Goal: Task Accomplishment & Management: Complete application form

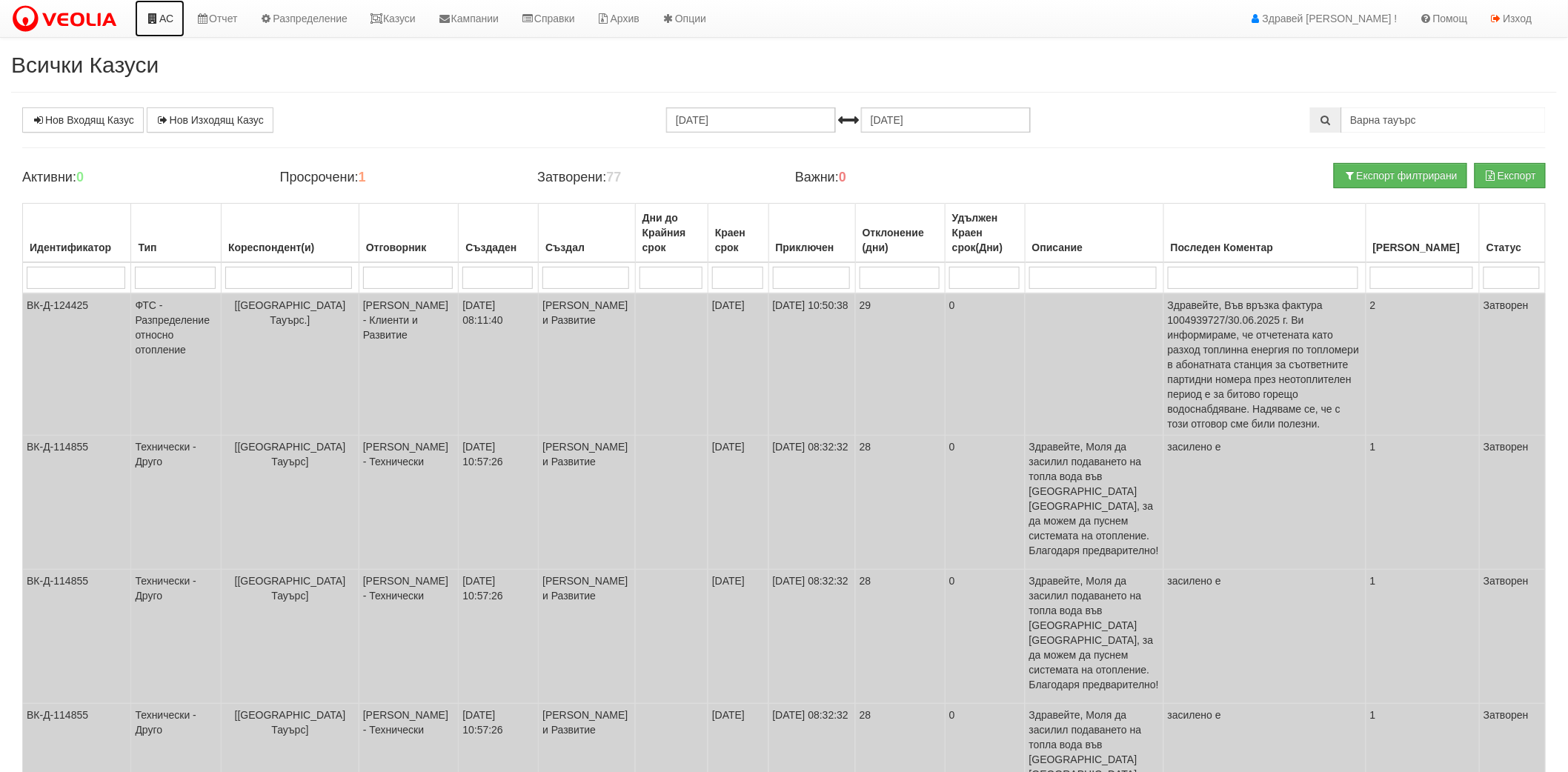
click at [152, 11] on link "АС" at bounding box center [160, 18] width 50 height 37
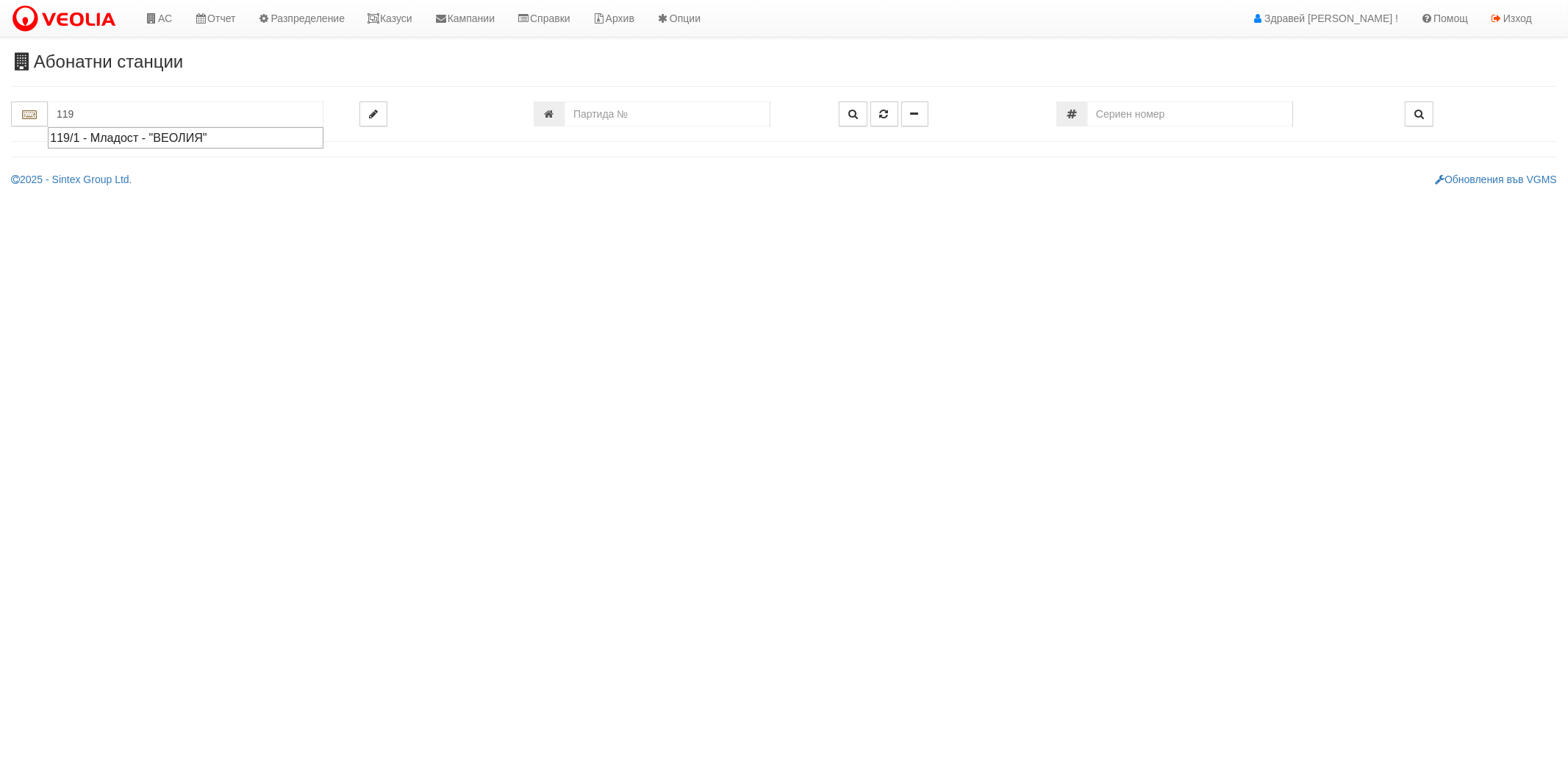
click at [175, 135] on div "119/1 - Младост - "ВЕОЛИЯ"" at bounding box center [186, 137] width 271 height 17
type input "119/1 - Младост - "ВЕОЛИЯ""
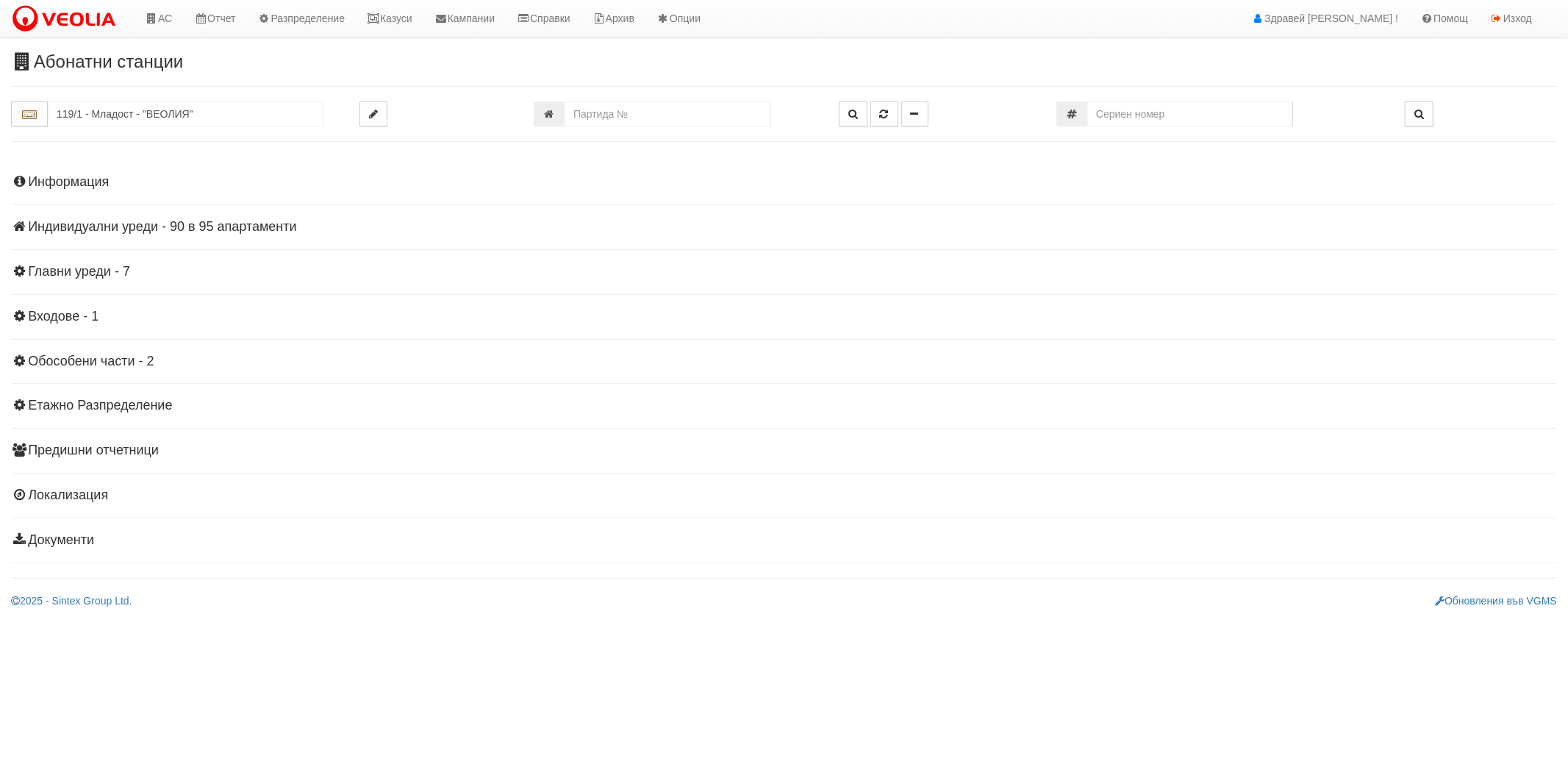
click at [80, 236] on div "Информация Параметри Брой Апартаменти: 95 Ползватели 08/2025 56 % 0 % 171" at bounding box center [784, 360] width 1545 height 406
click at [83, 230] on h4 "Индивидуални уреди - 90 в 95 апартаменти" at bounding box center [784, 227] width 1545 height 15
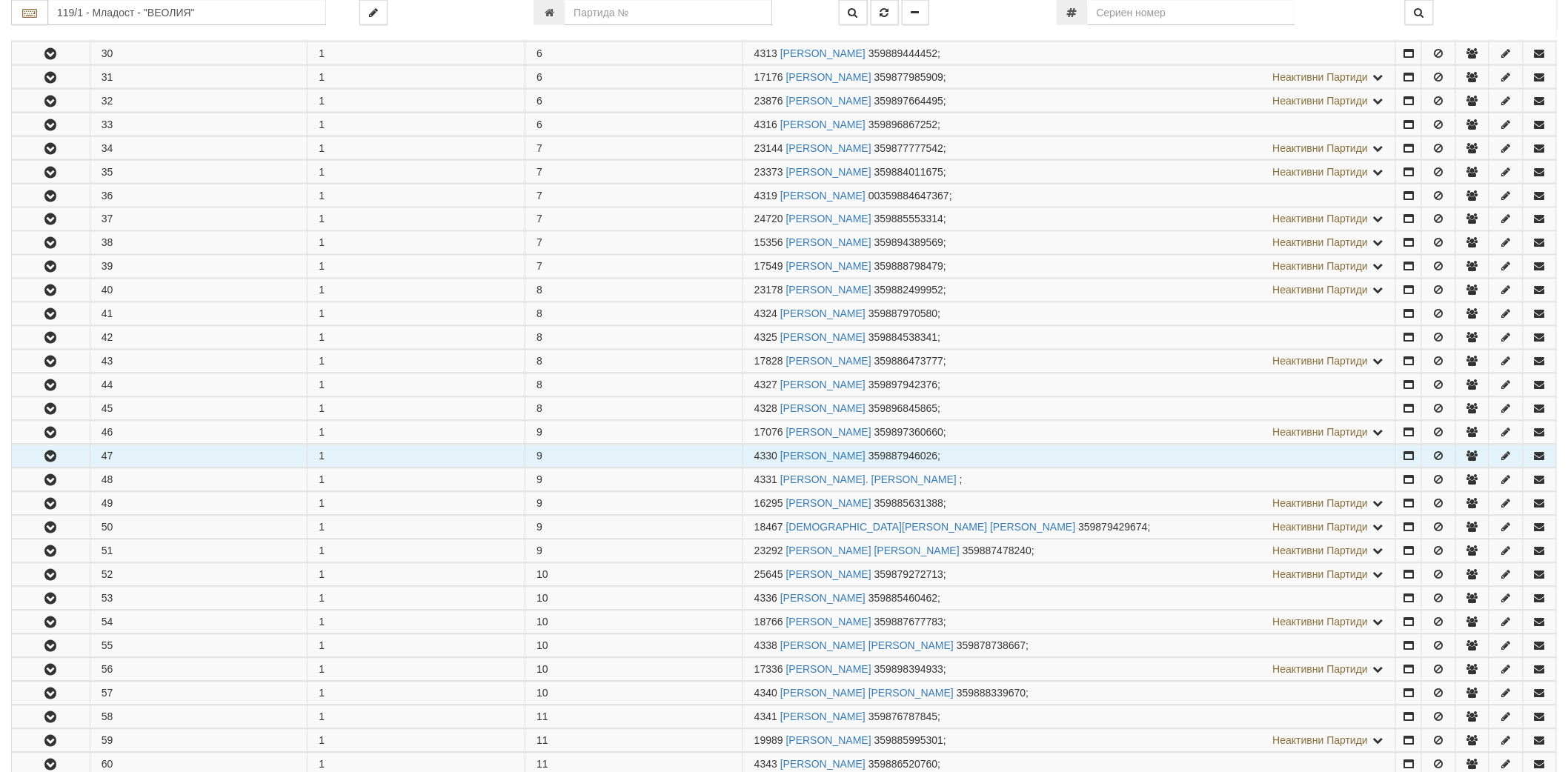
scroll to position [1070, 0]
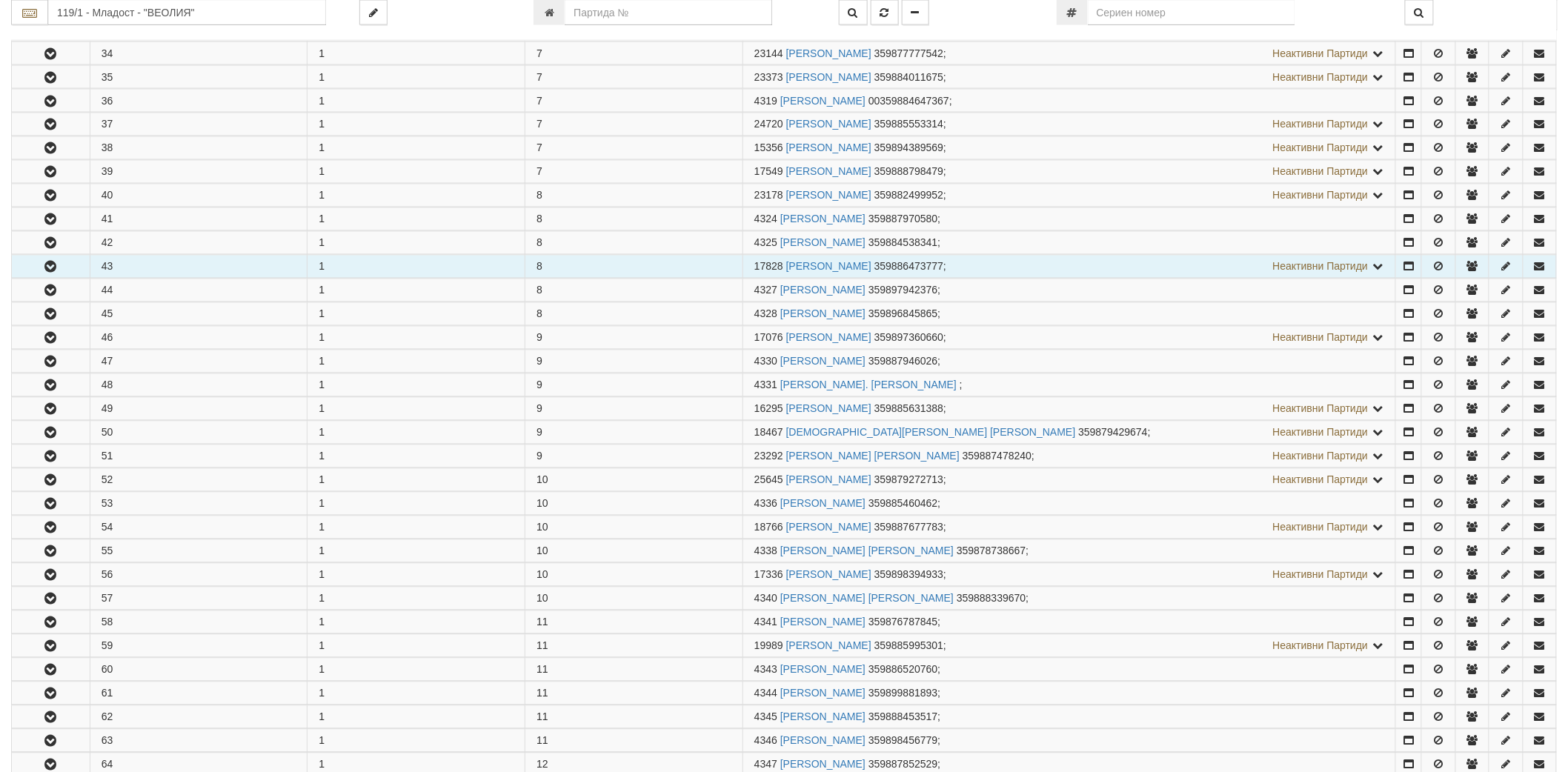
click at [50, 265] on icon "button" at bounding box center [51, 267] width 18 height 11
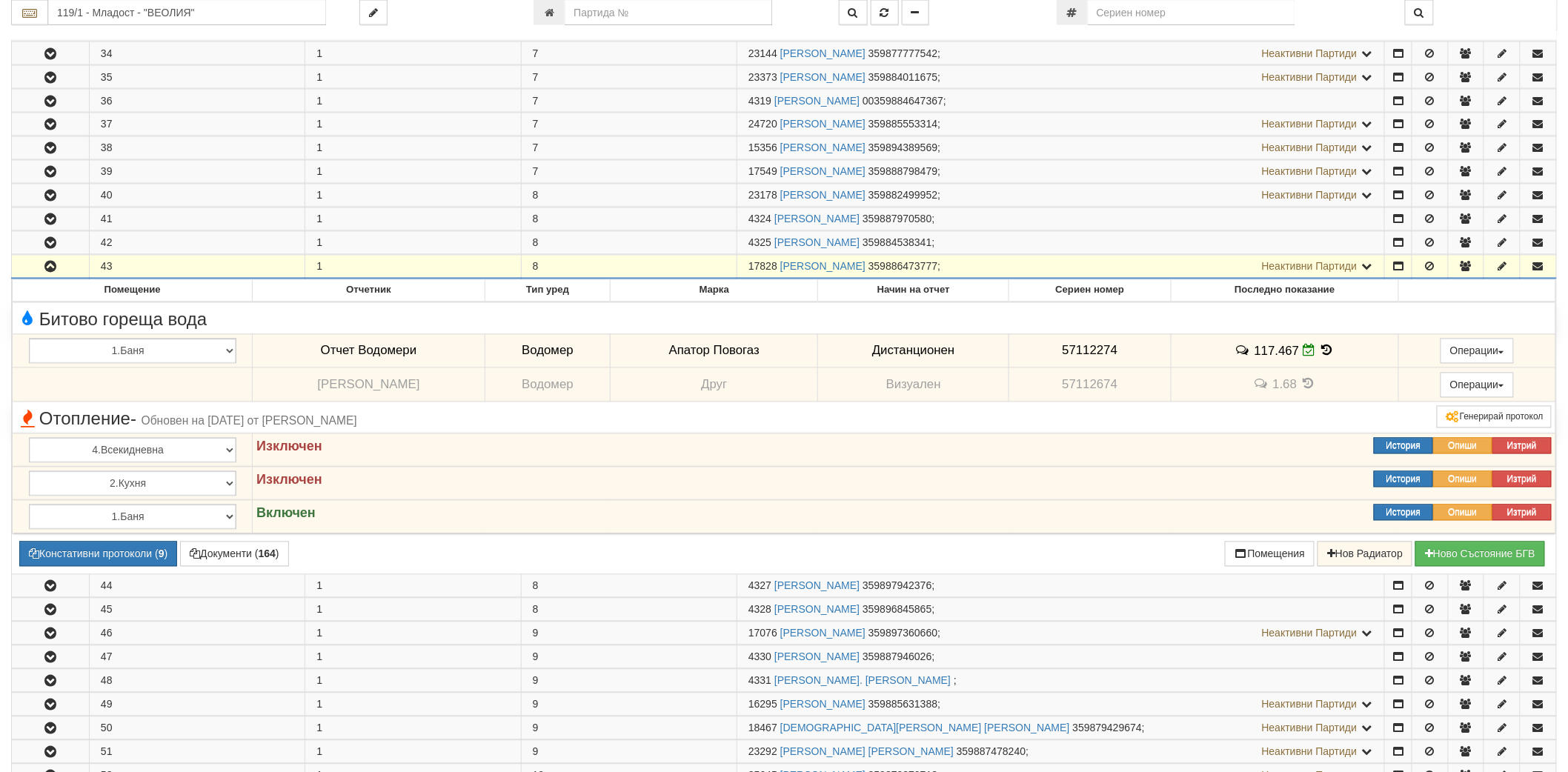
drag, startPoint x: 749, startPoint y: 269, endPoint x: 776, endPoint y: 271, distance: 27.1
click at [776, 271] on span "17828" at bounding box center [762, 267] width 29 height 11
copy span "17828"
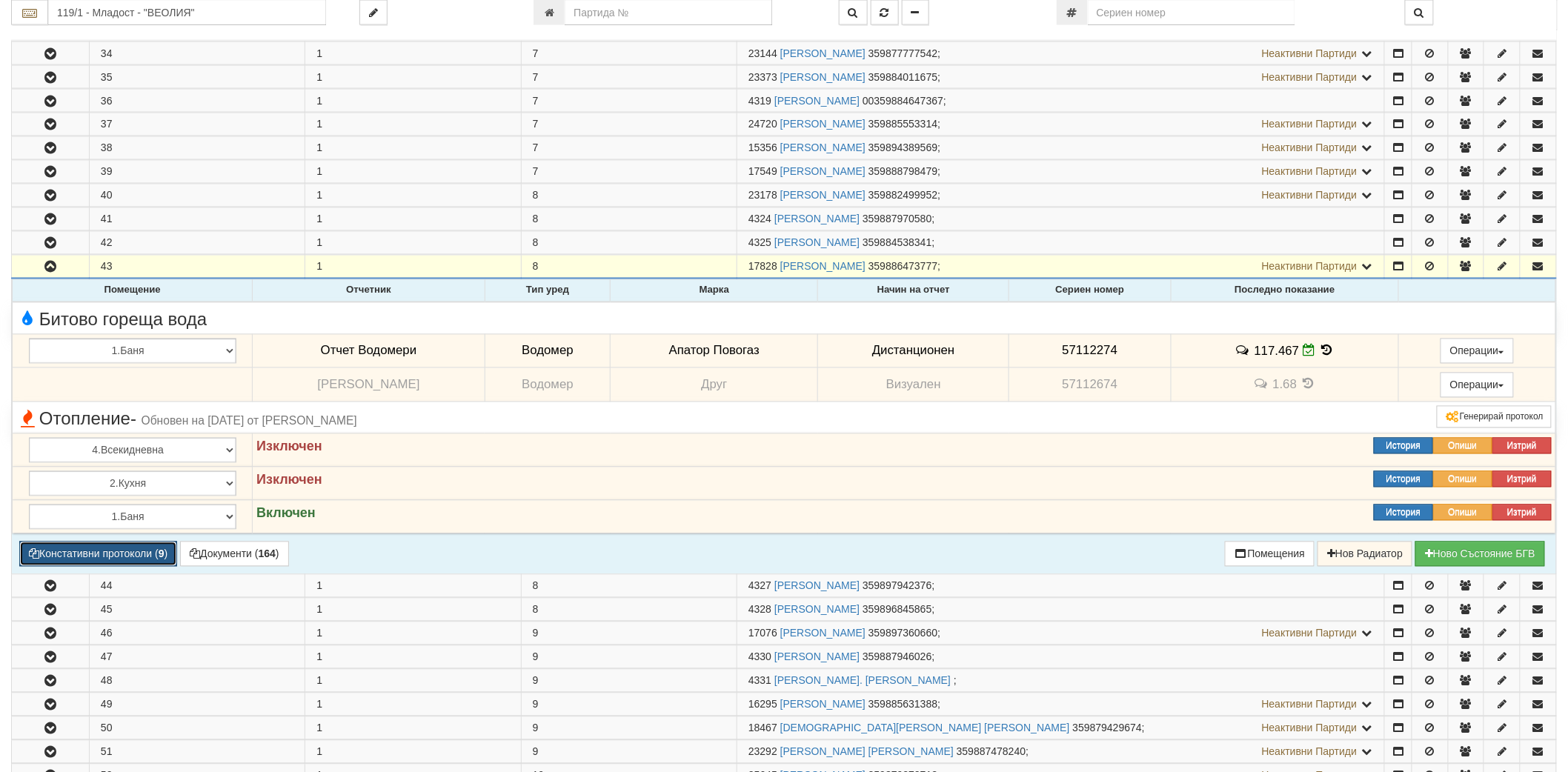
click at [145, 558] on button "Констативни протоколи ( 9 )" at bounding box center [98, 554] width 158 height 25
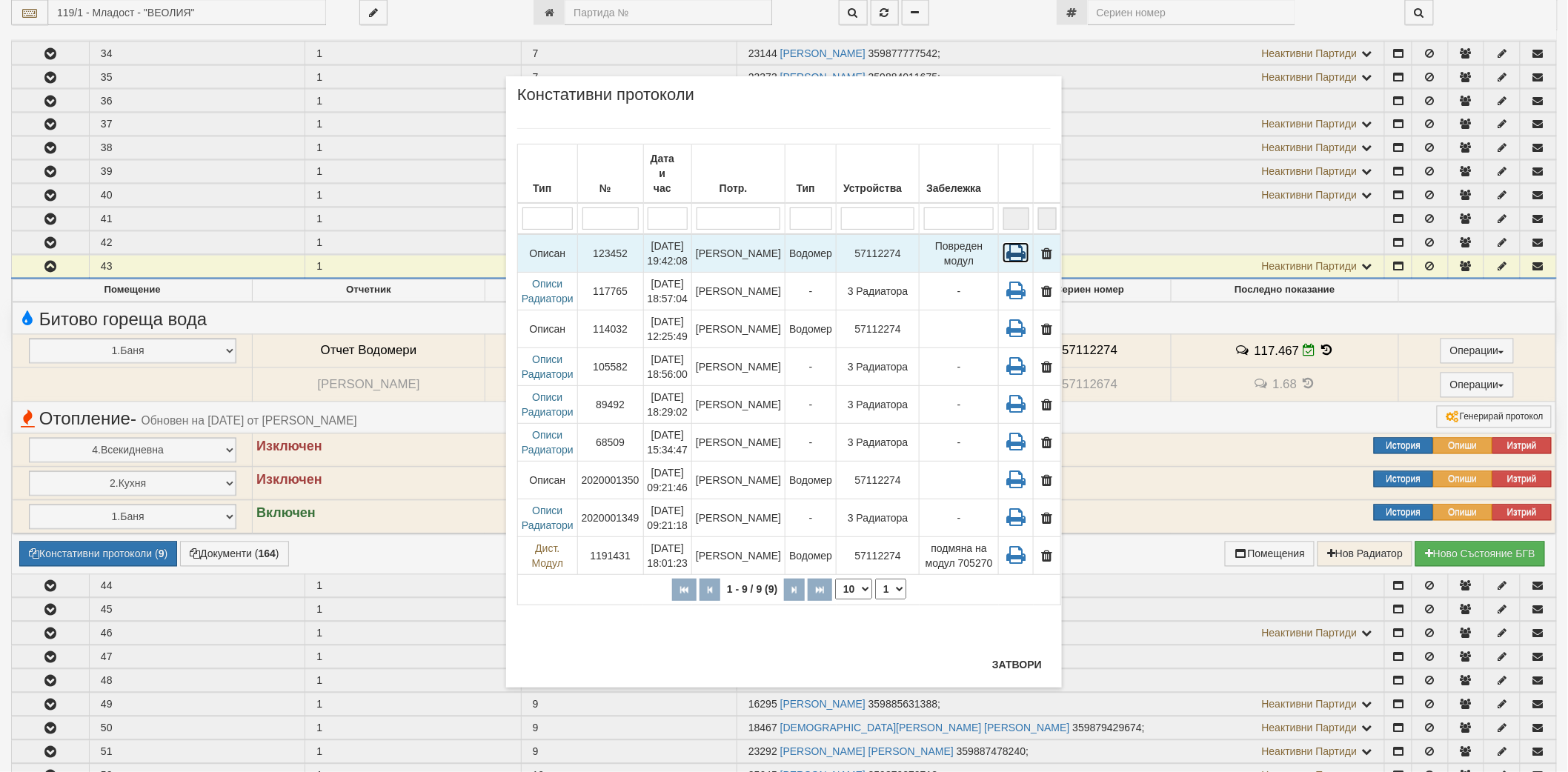
click at [1003, 242] on icon at bounding box center [1016, 252] width 27 height 20
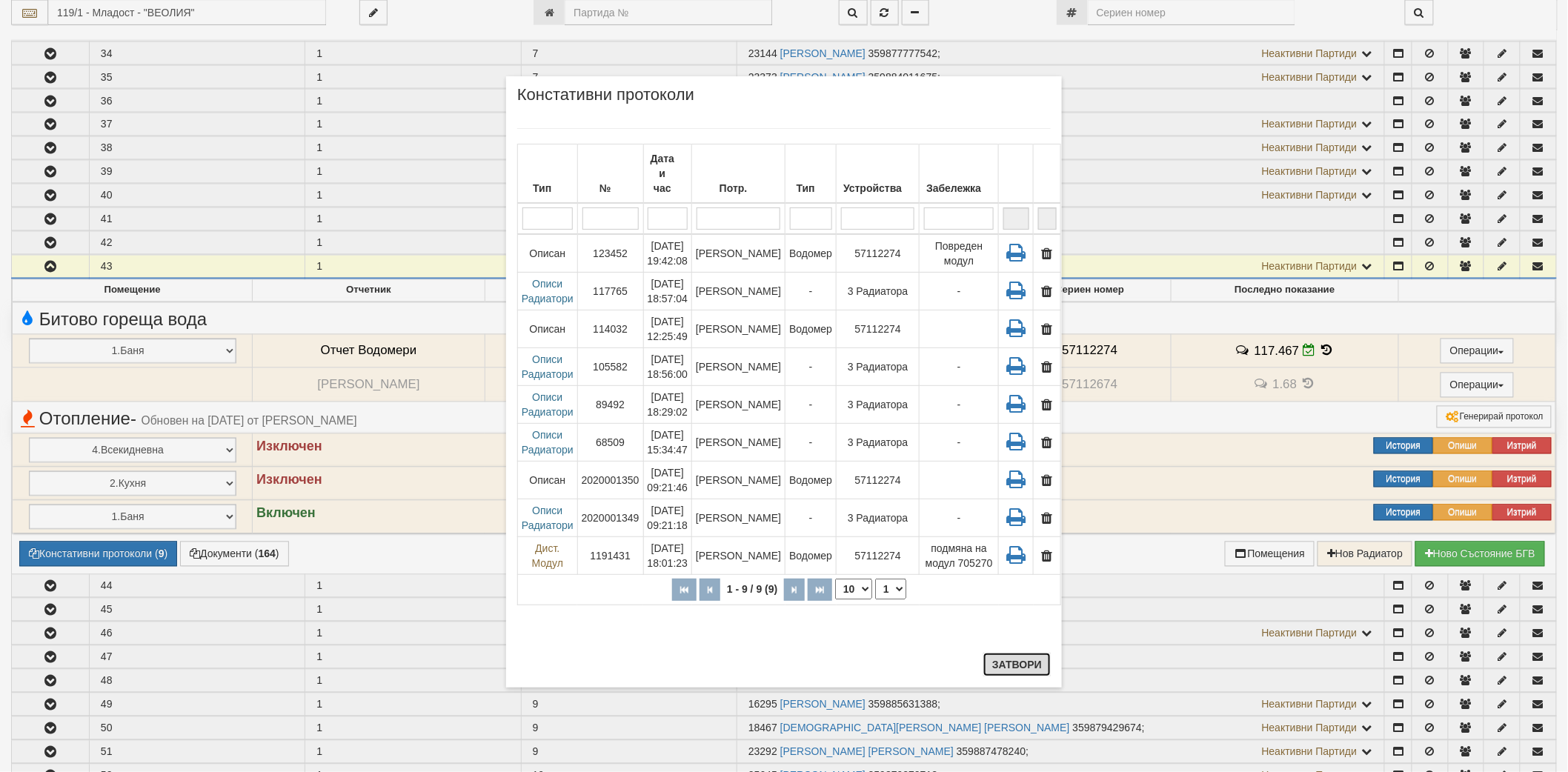
click at [1013, 657] on button "Затвори" at bounding box center [1017, 664] width 67 height 24
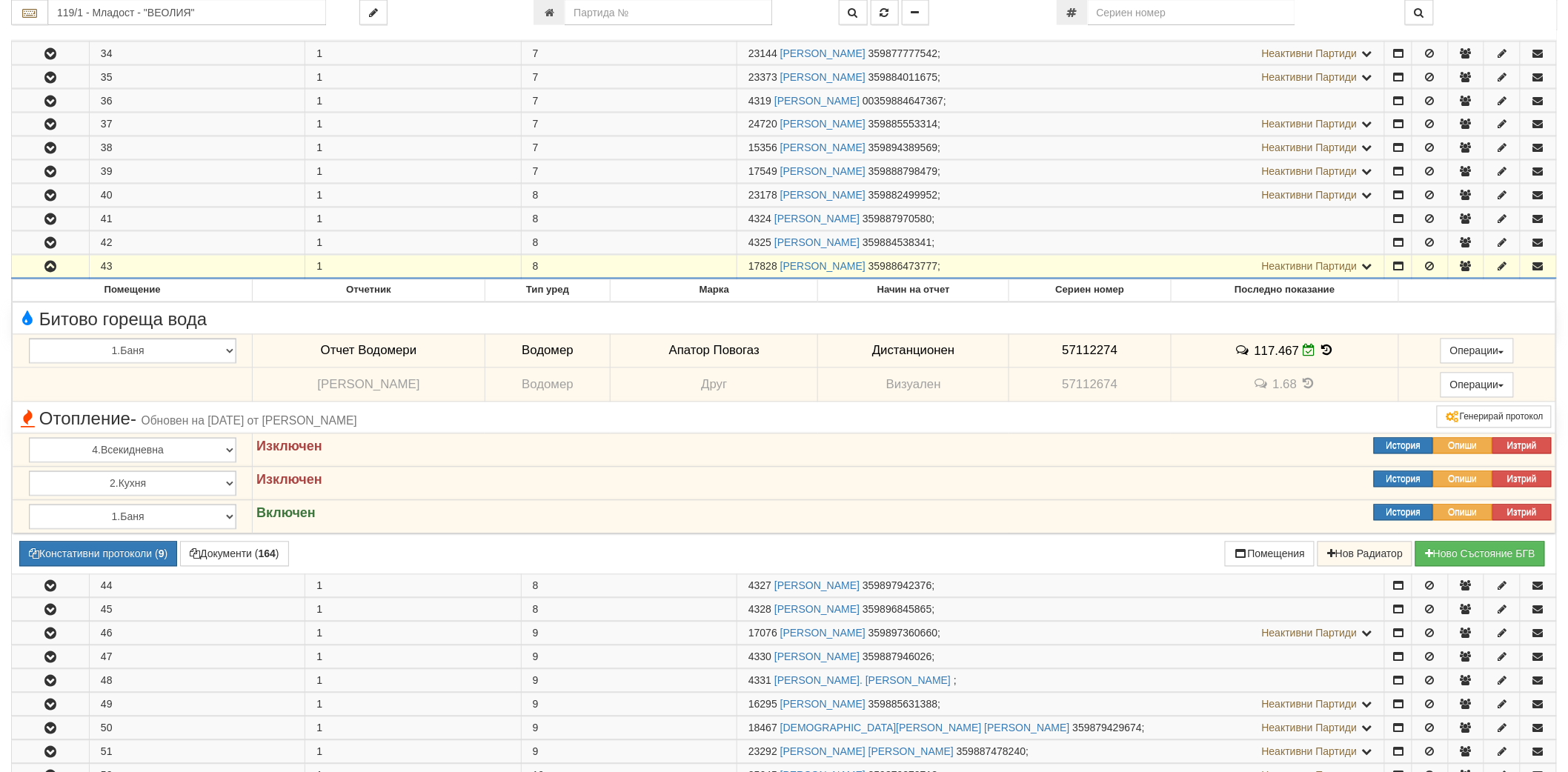
copy span "17828"
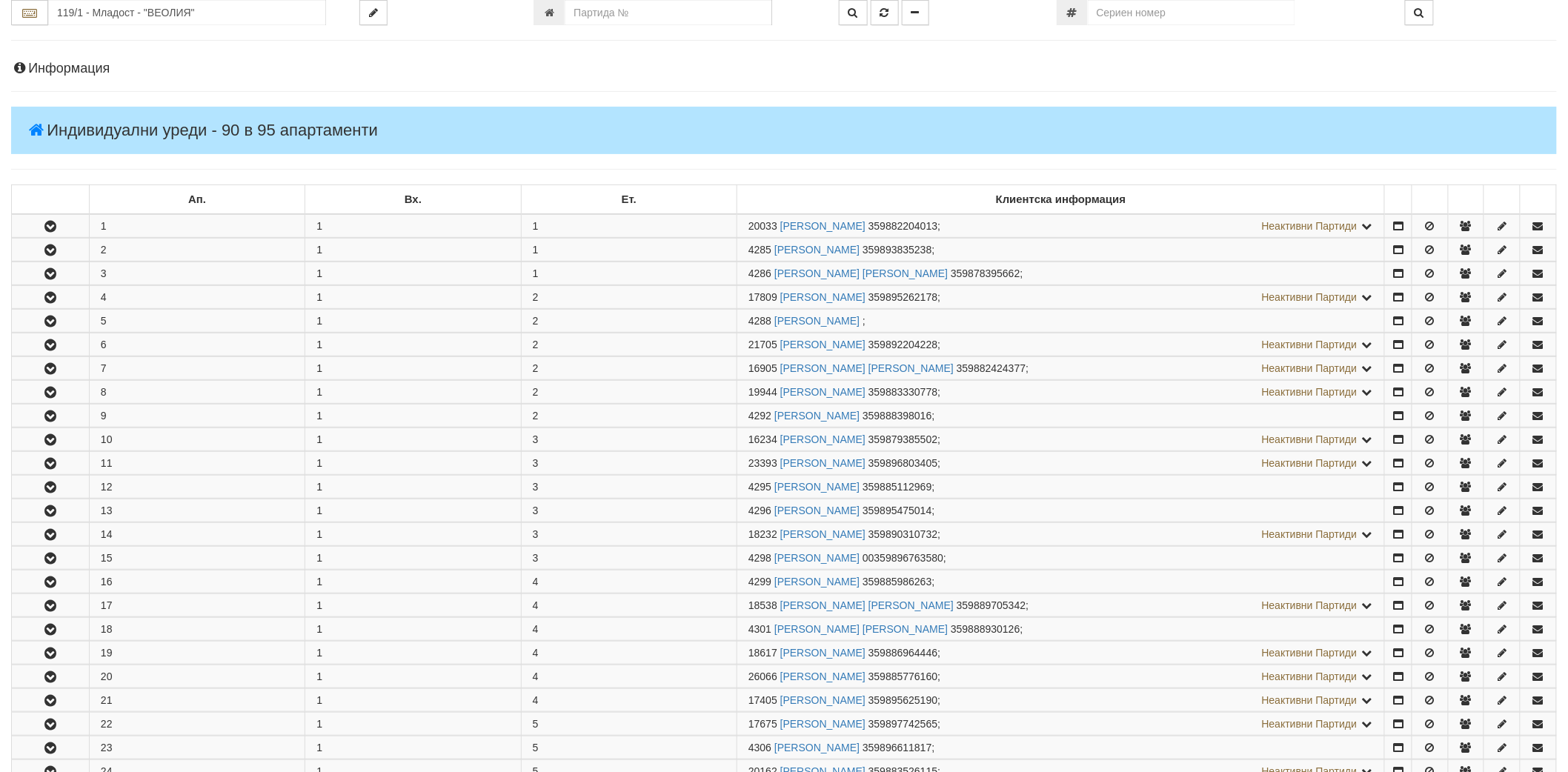
scroll to position [0, 0]
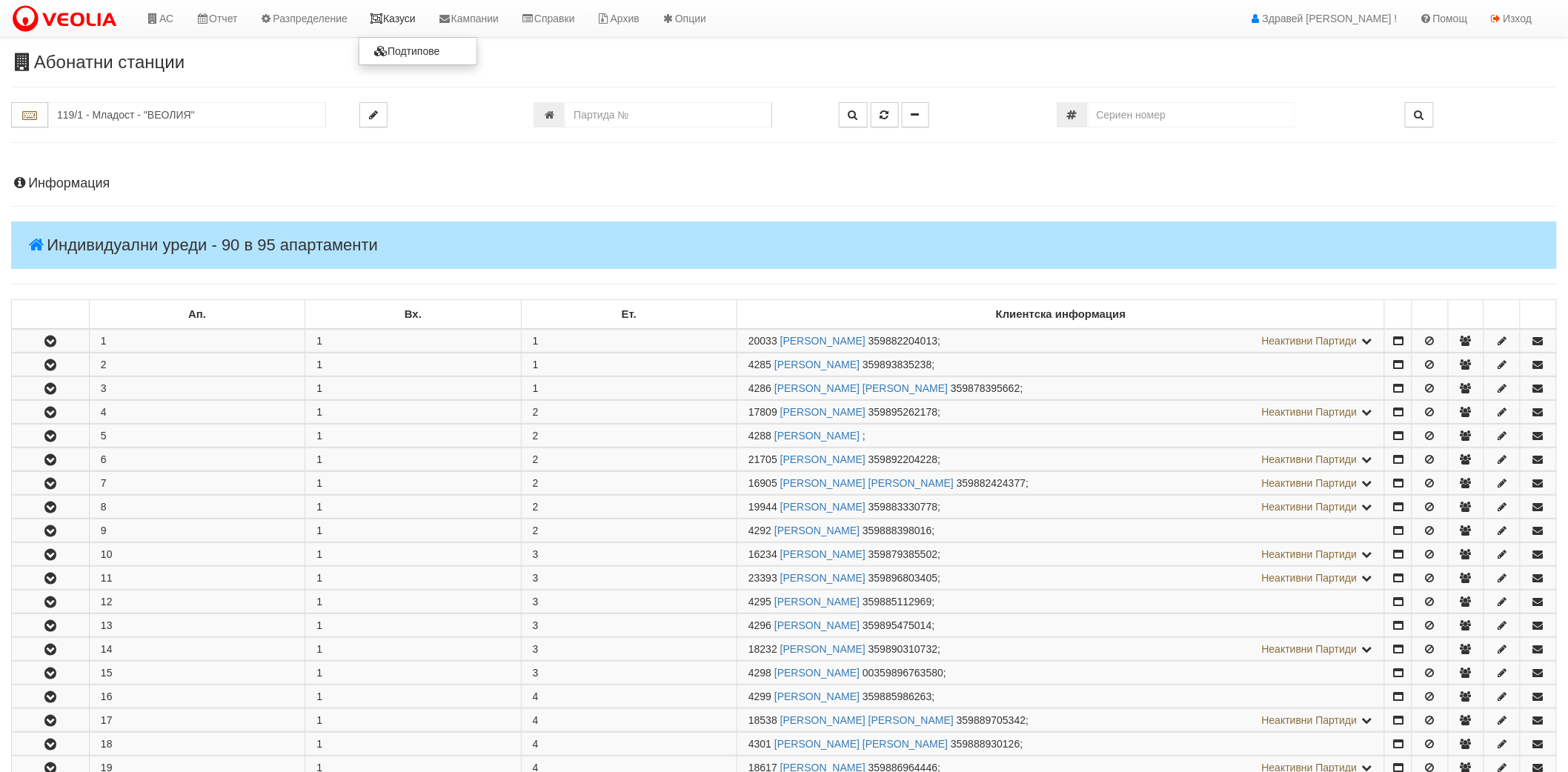
click at [416, 16] on link "Казуси" at bounding box center [392, 18] width 68 height 37
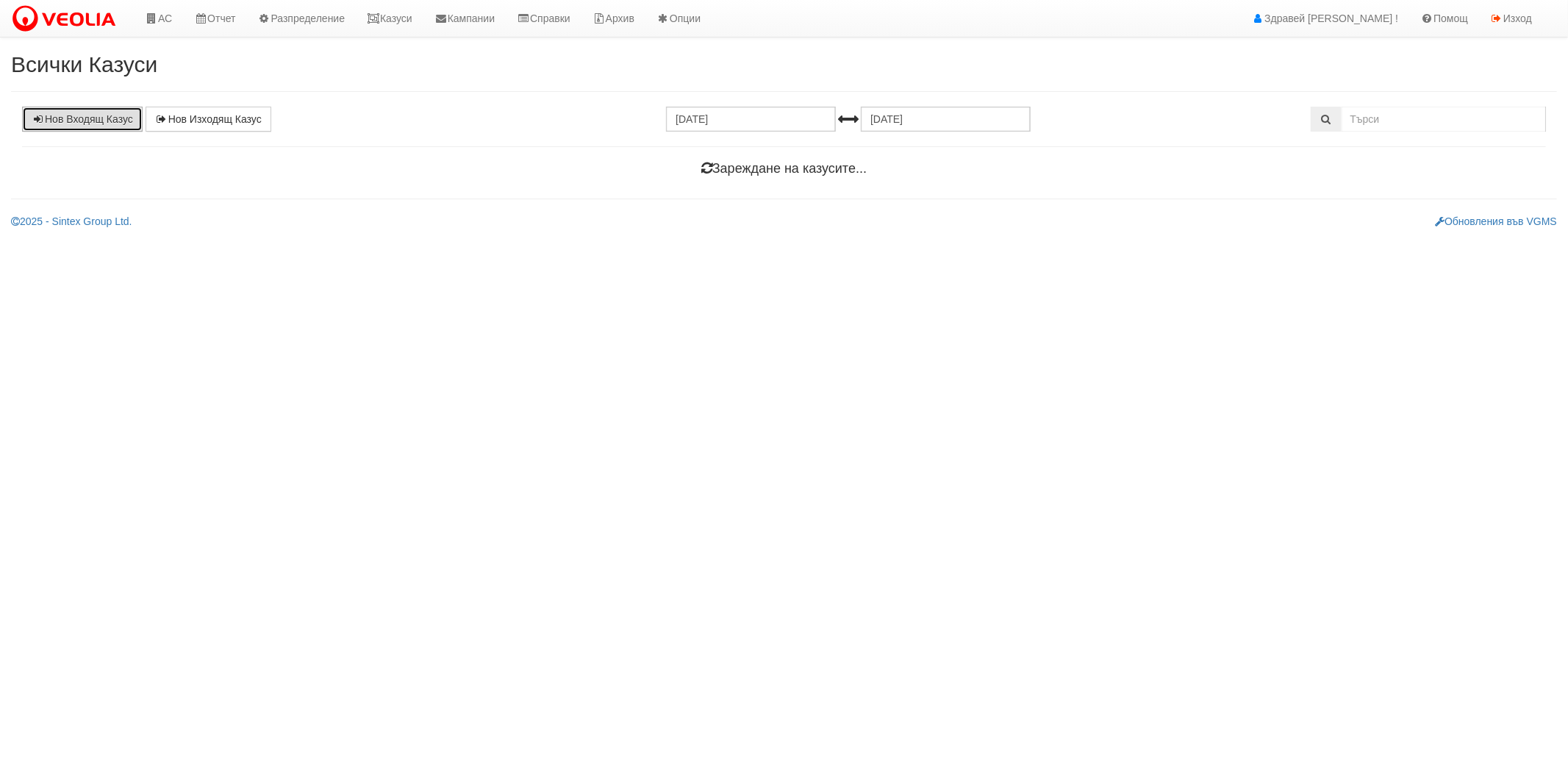
click at [78, 126] on link "Нов Входящ Казус" at bounding box center [82, 119] width 120 height 25
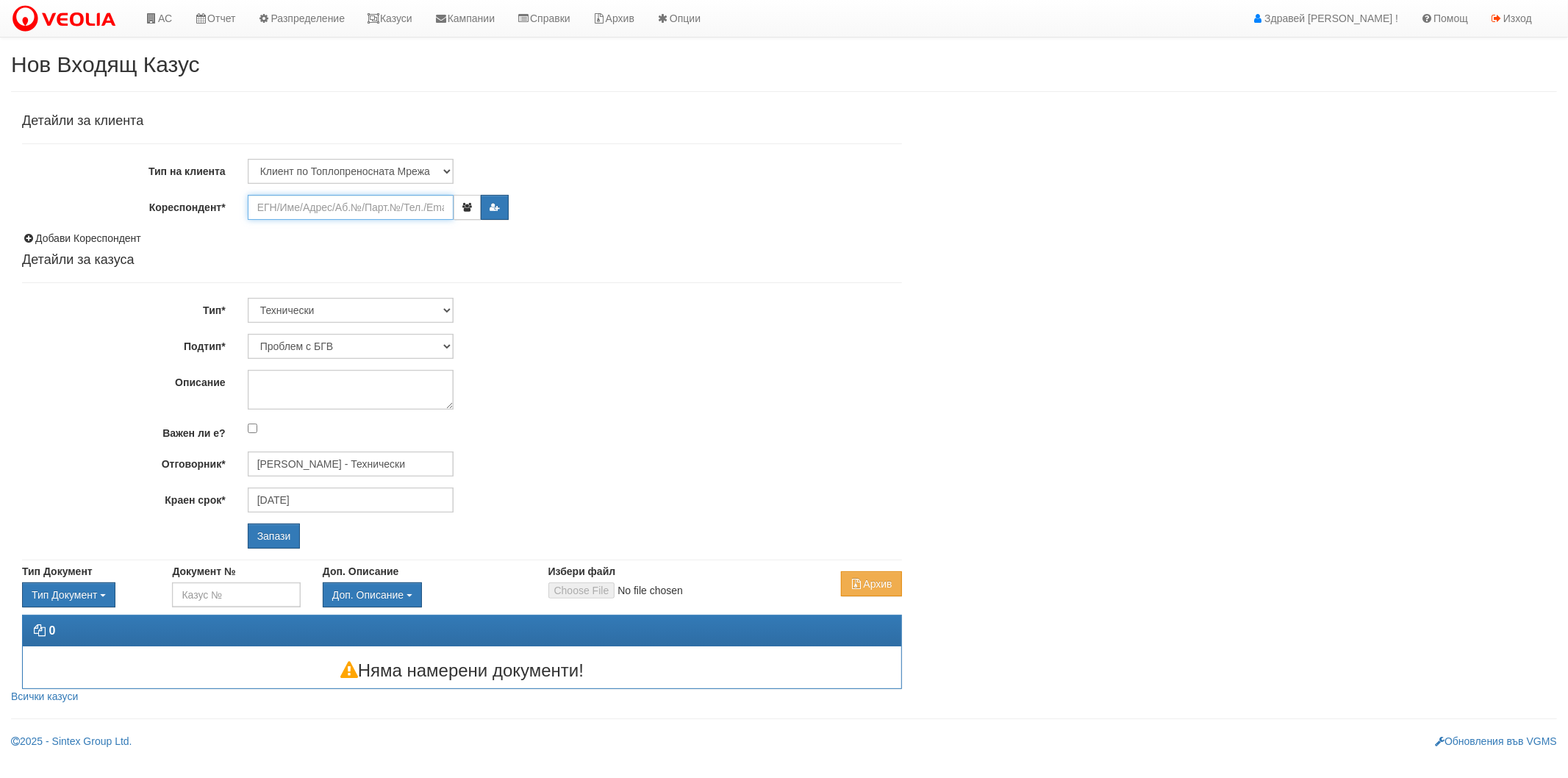
click at [384, 211] on input "Кореспондент*" at bounding box center [350, 207] width 205 height 25
paste input "17828"
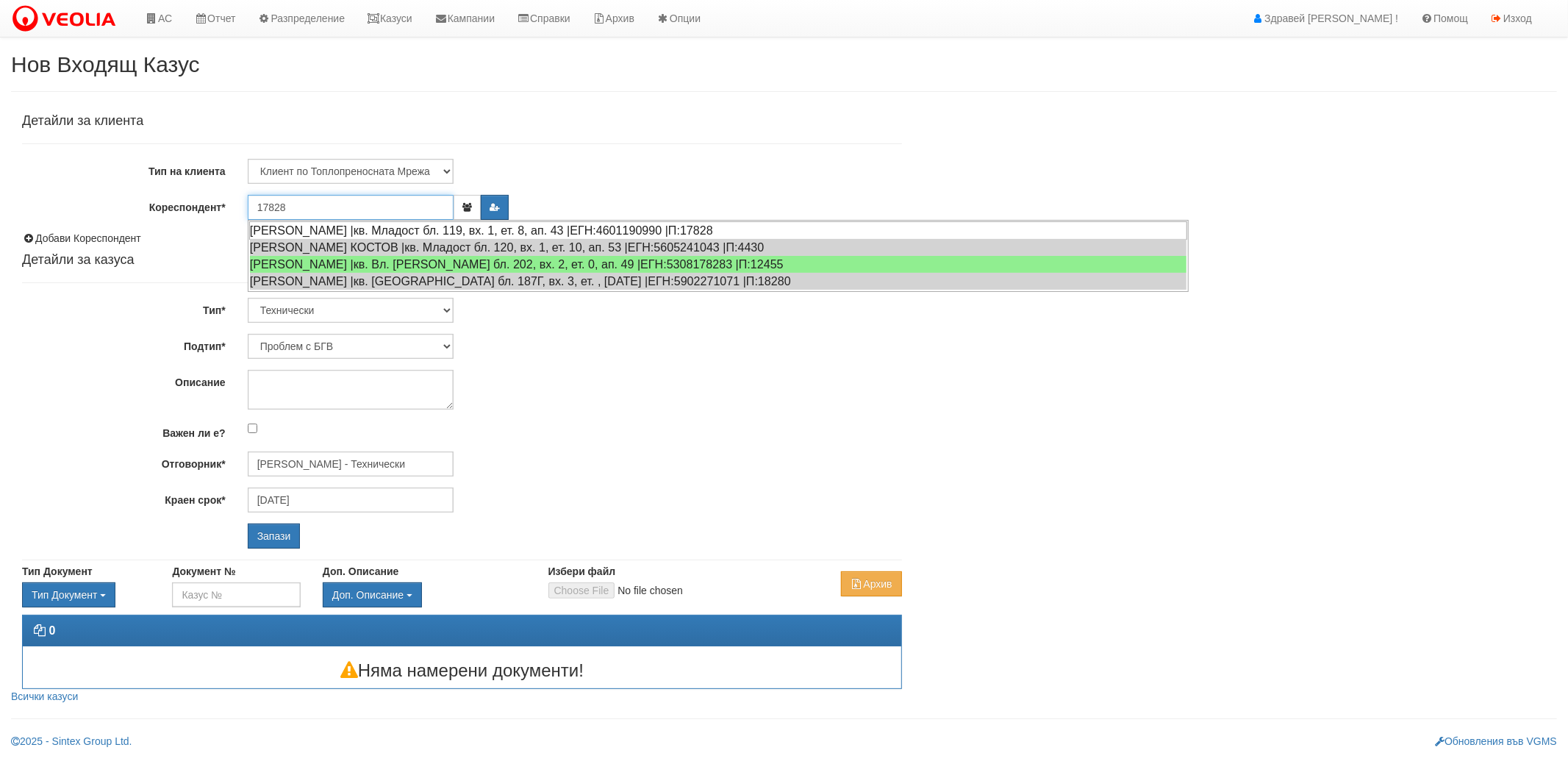
click at [447, 225] on div "ИВАНКА ХРИСТОВА СТОЯНОВА |кв. Младост бл. 119, вх. 1, ет. 8, ап. 43 |ЕГН:460119…" at bounding box center [718, 230] width 938 height 19
type input "Иванка Стоянова"
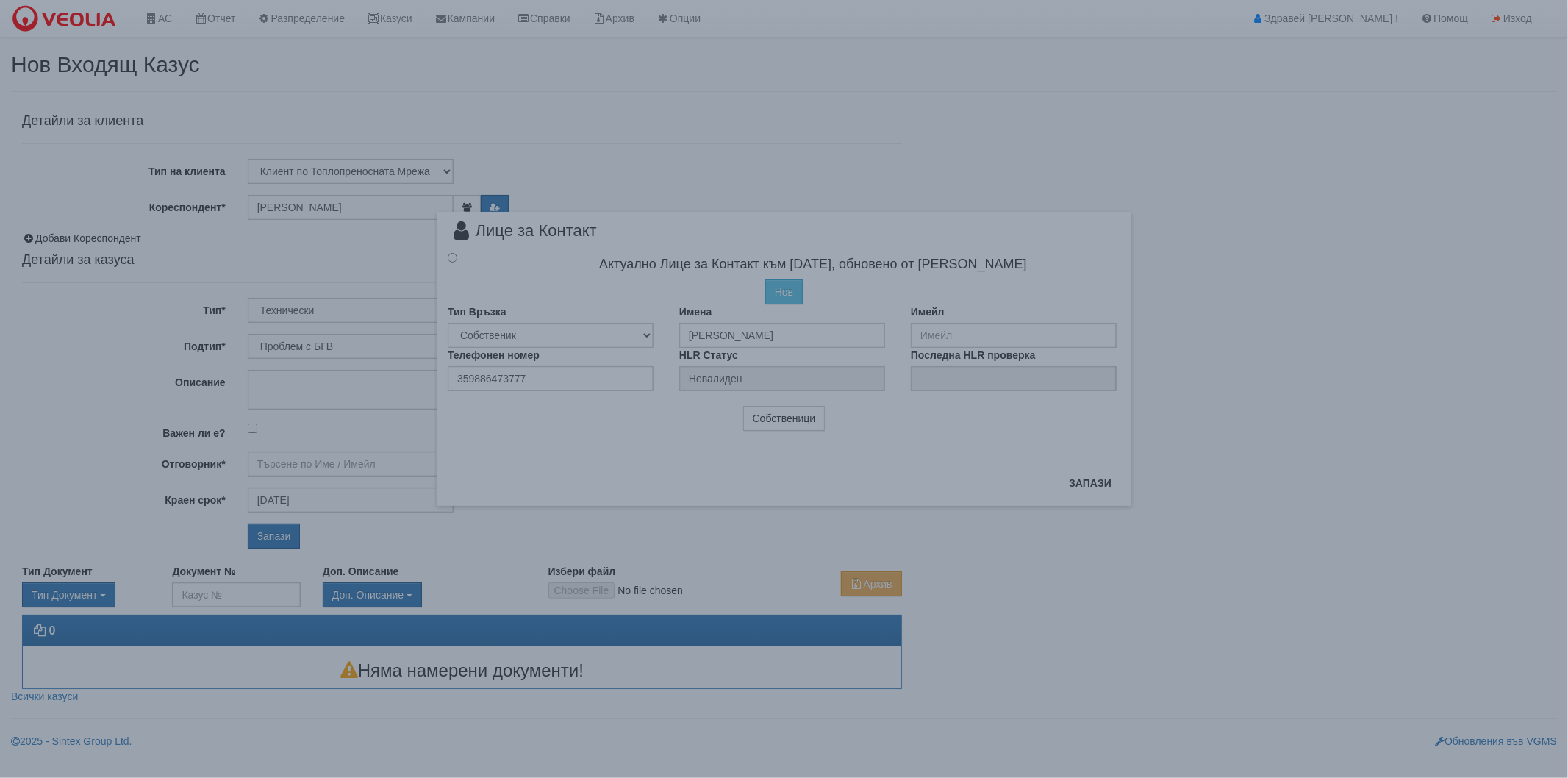
type input "[PERSON_NAME] - Технически"
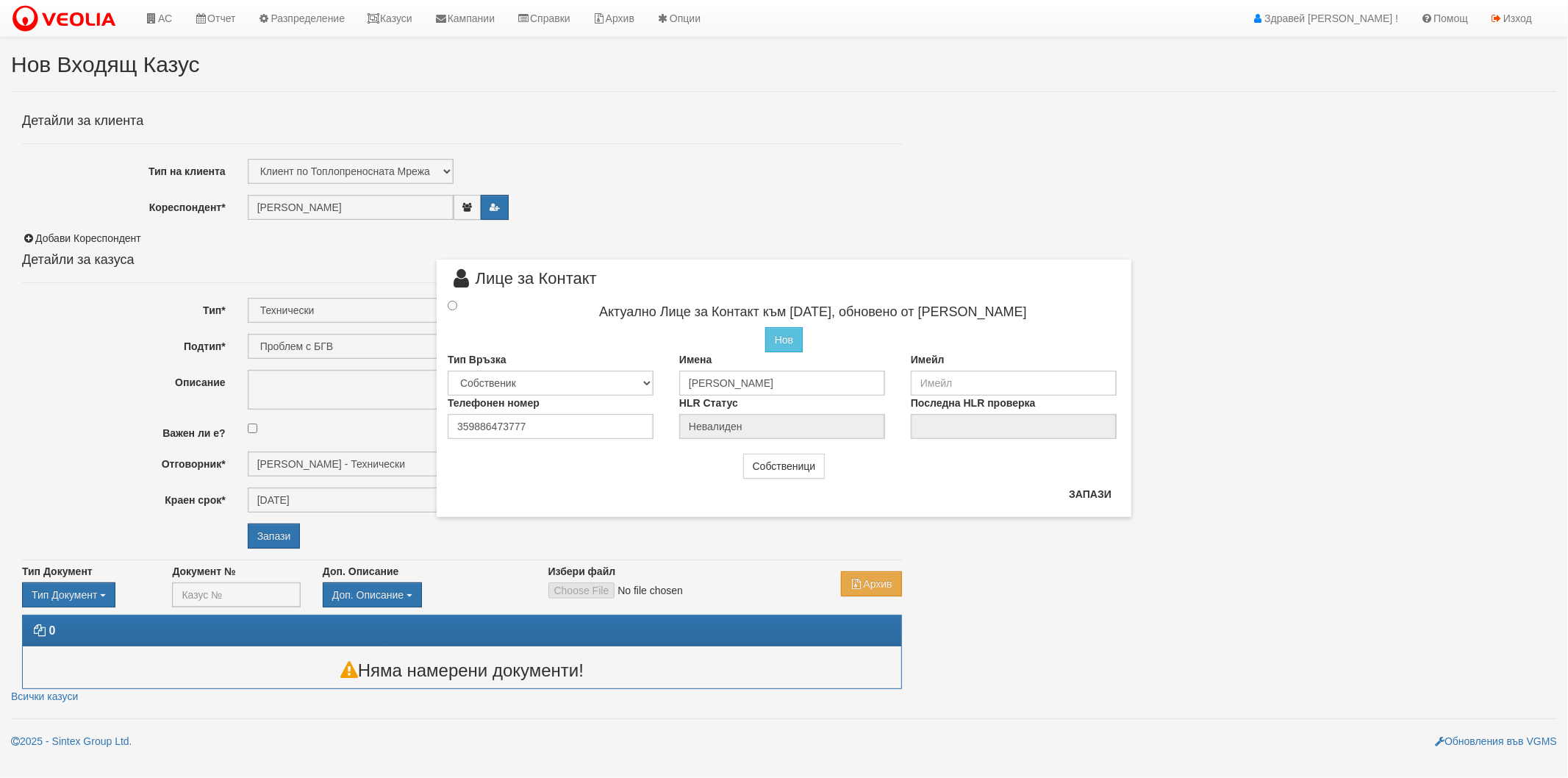
click at [458, 304] on div at bounding box center [466, 306] width 58 height 16
click at [454, 304] on input "radio" at bounding box center [452, 305] width 10 height 10
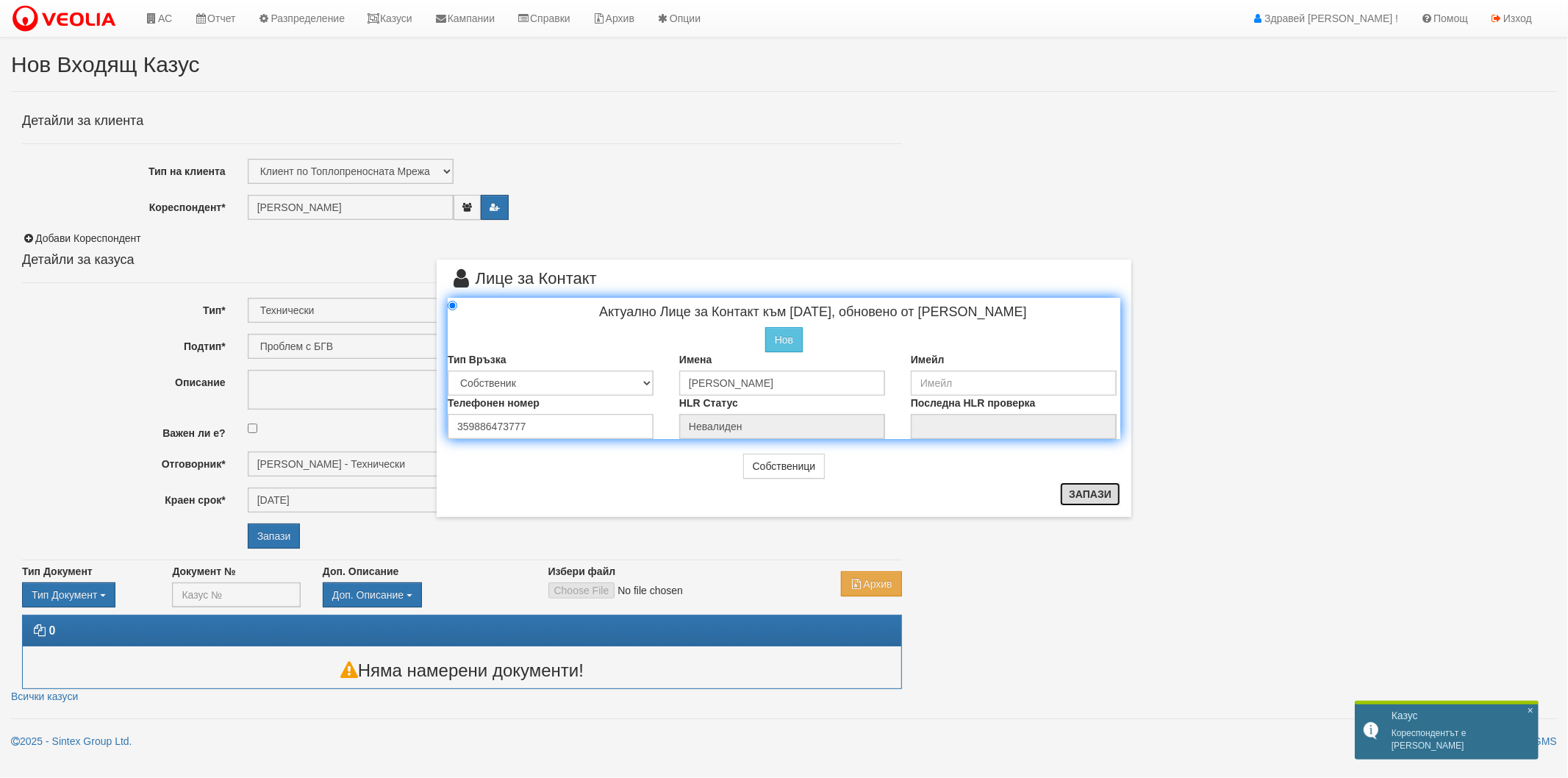
click at [1068, 494] on button "Запази" at bounding box center [1090, 494] width 60 height 24
radio input "true"
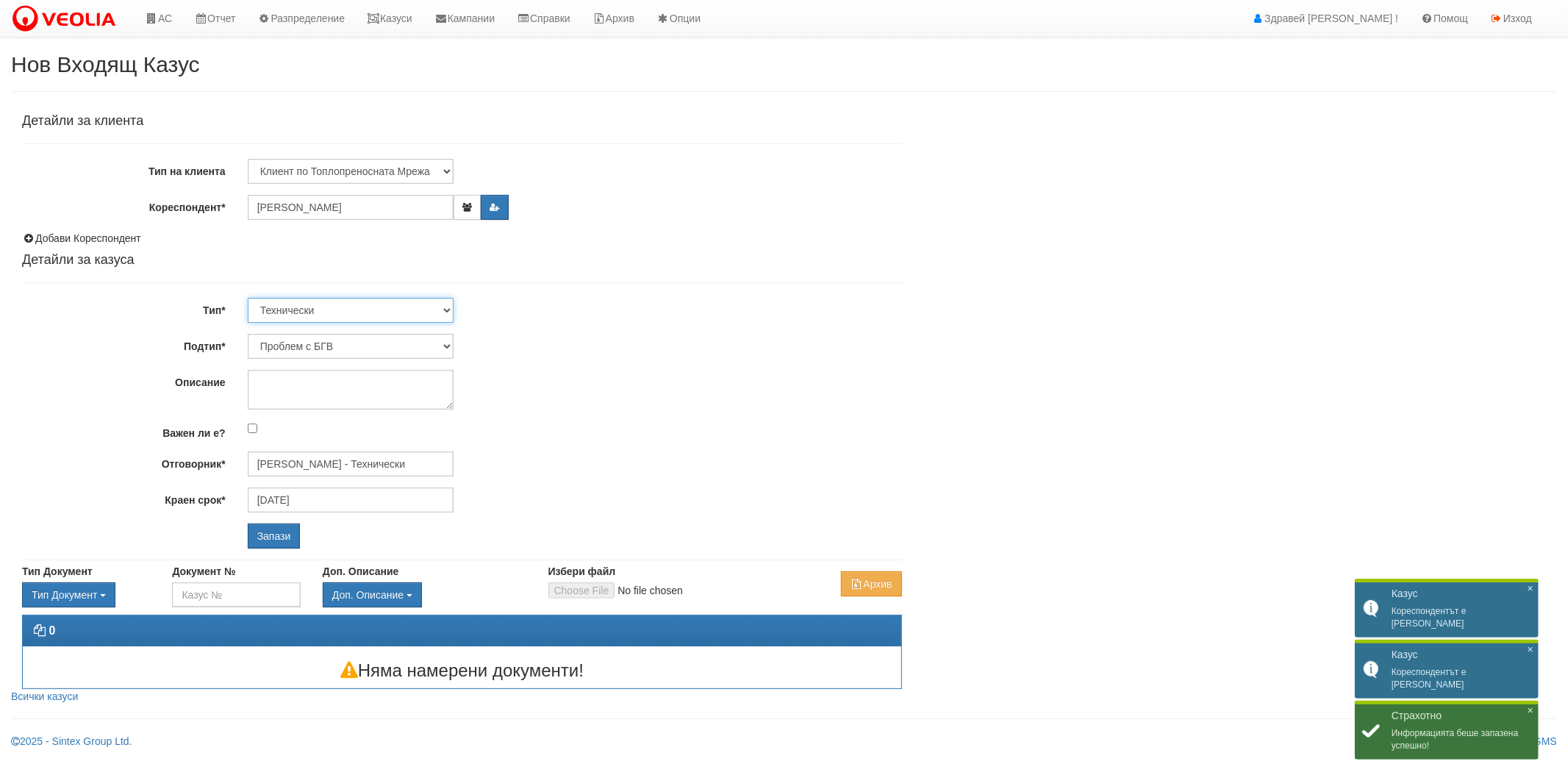
click at [317, 304] on select "Технически ФТС Търговски Административен Производствен Експлоатационен Финансов…" at bounding box center [350, 310] width 205 height 25
drag, startPoint x: 317, startPoint y: 304, endPoint x: 316, endPoint y: 317, distance: 13.0
click at [317, 304] on select "Технически ФТС Търговски Административен Производствен Експлоатационен Финансов…" at bounding box center [350, 310] width 205 height 25
click at [317, 347] on select "Проблем с БГВ Теч ВОИ Теч БГВ Теч в АС Теч от водомер Проблем в АС Интервенция …" at bounding box center [350, 346] width 205 height 25
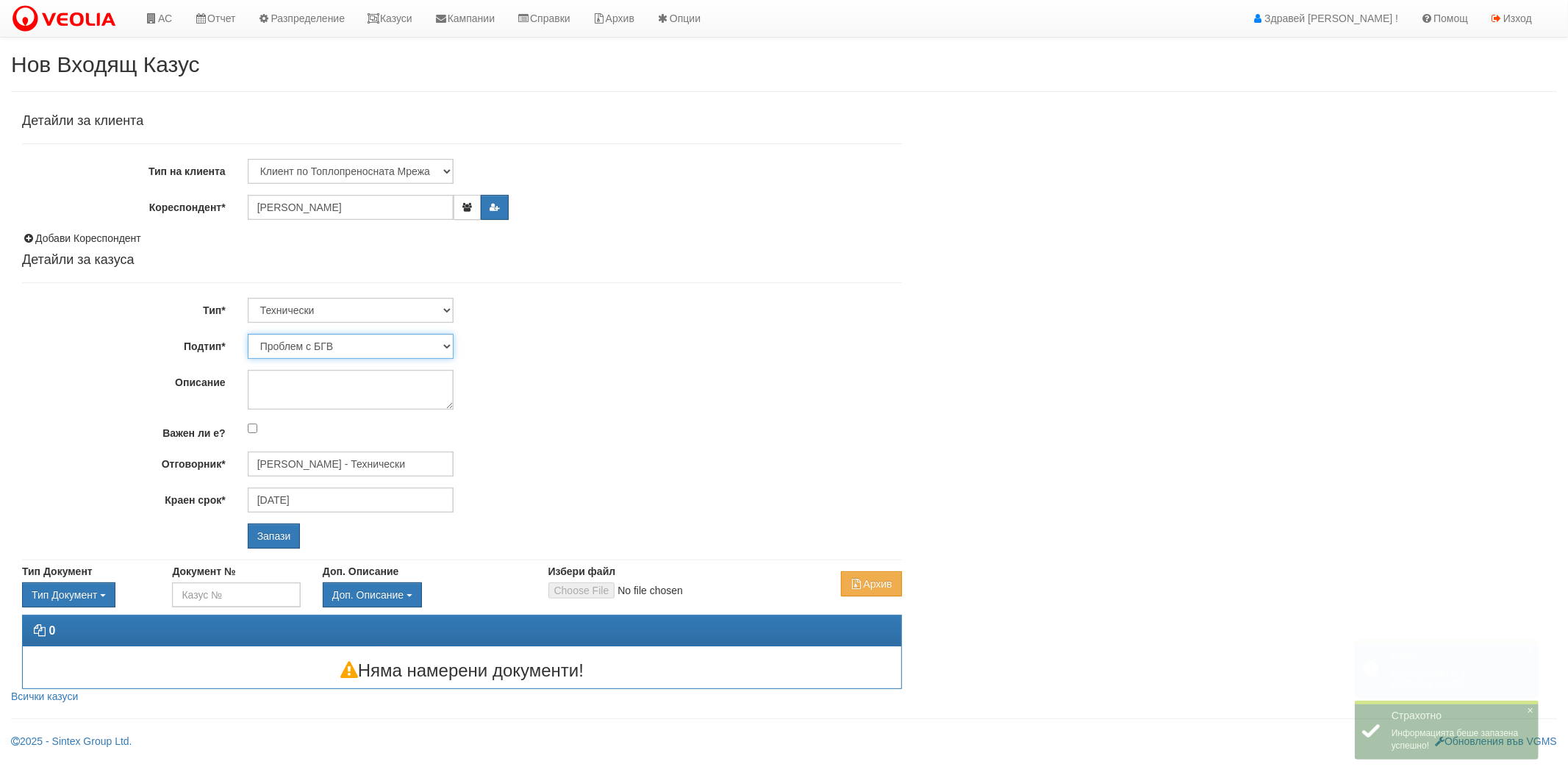
select select "Монтаж на водомер с дист. модул"
click at [248, 334] on select "Проблем с БГВ Теч ВОИ Теч БГВ Теч в АС Теч от водомер Проблем в АС Интервенция …" at bounding box center [350, 346] width 205 height 25
type input "[DATE]"
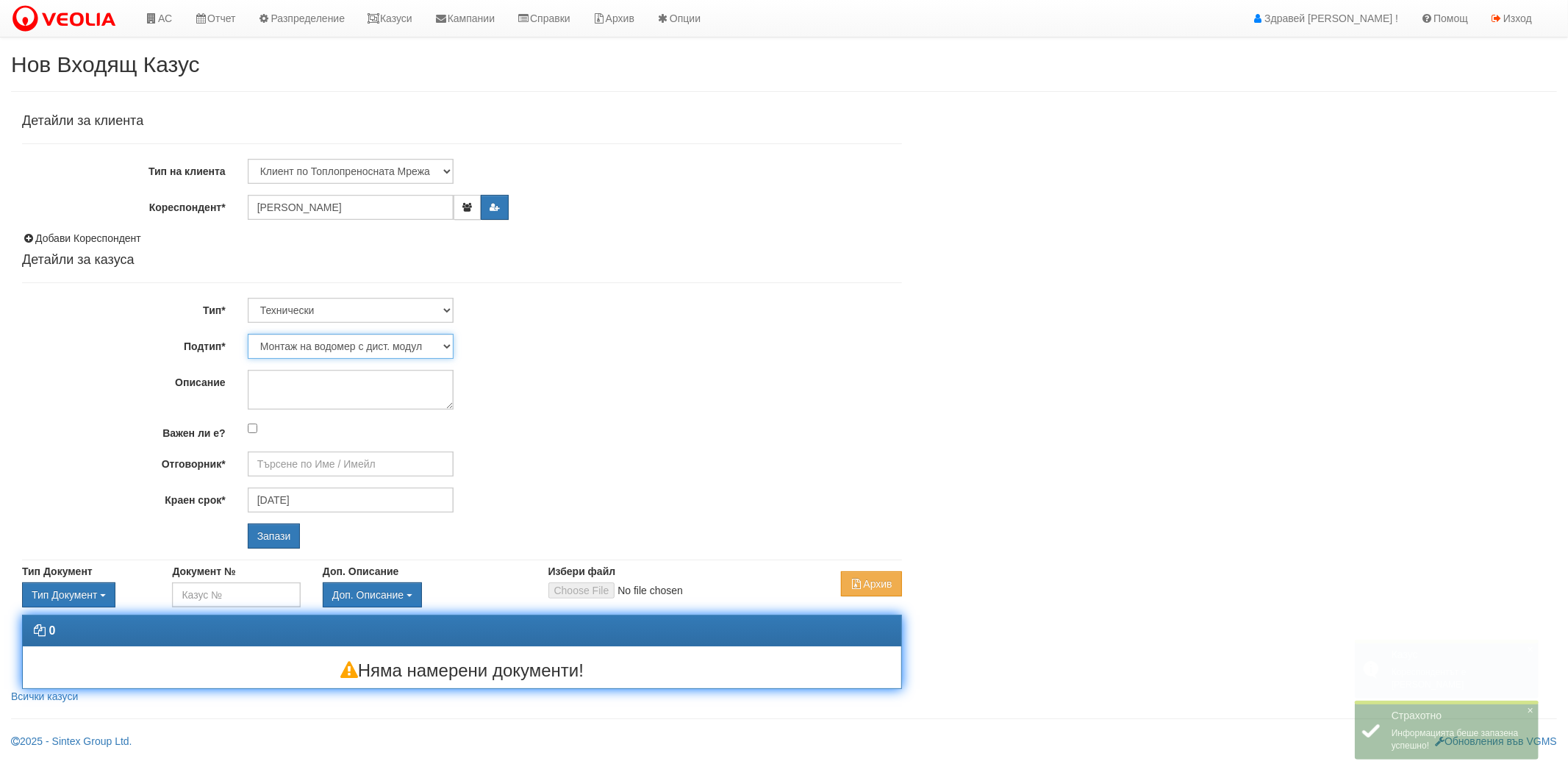
type input "[PERSON_NAME] - Технически"
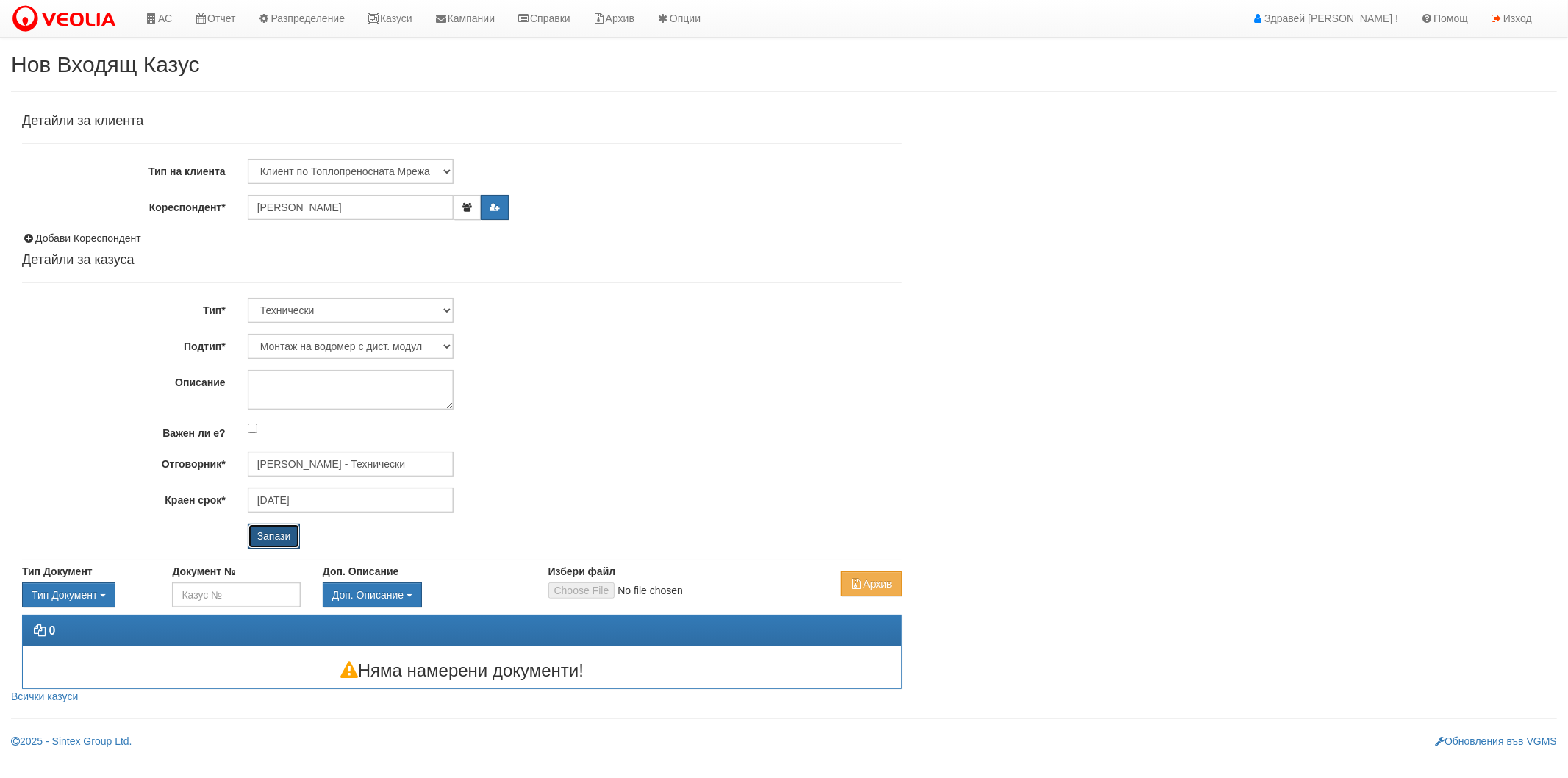
click at [275, 534] on input "Запази" at bounding box center [274, 535] width 53 height 25
